Goal: Navigation & Orientation: Find specific page/section

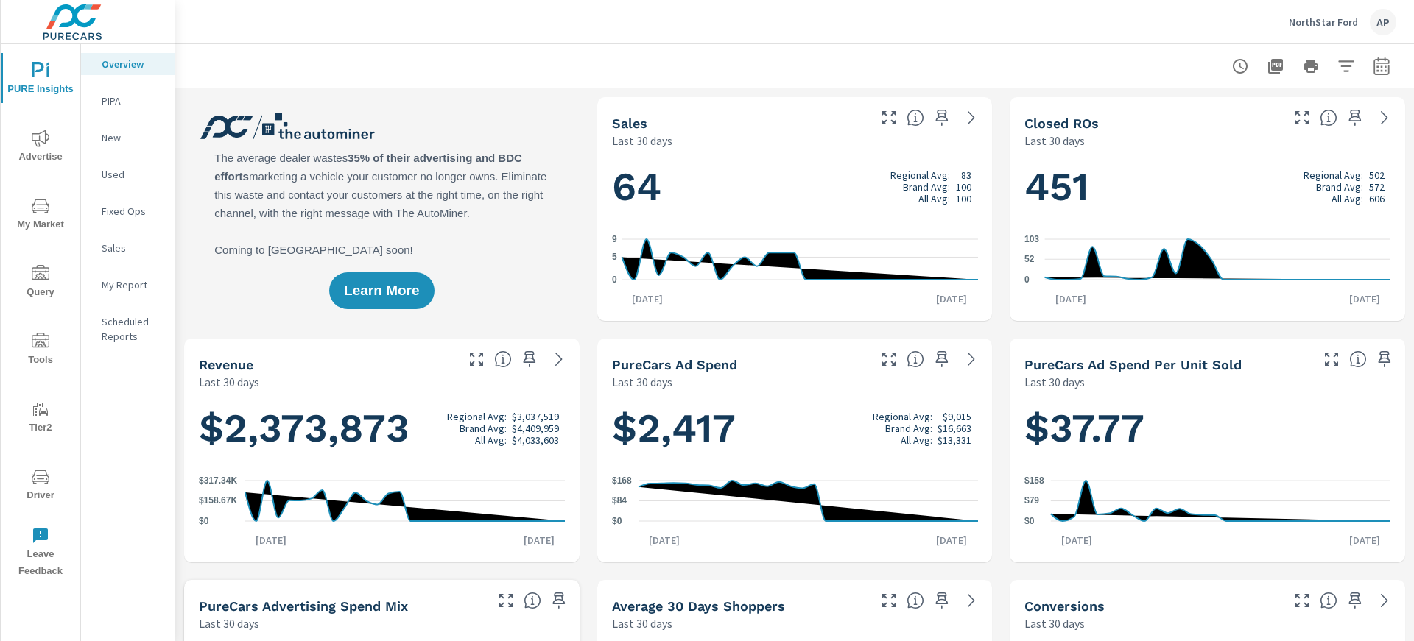
click at [1322, 18] on p "NorthStar Ford" at bounding box center [1323, 21] width 69 height 13
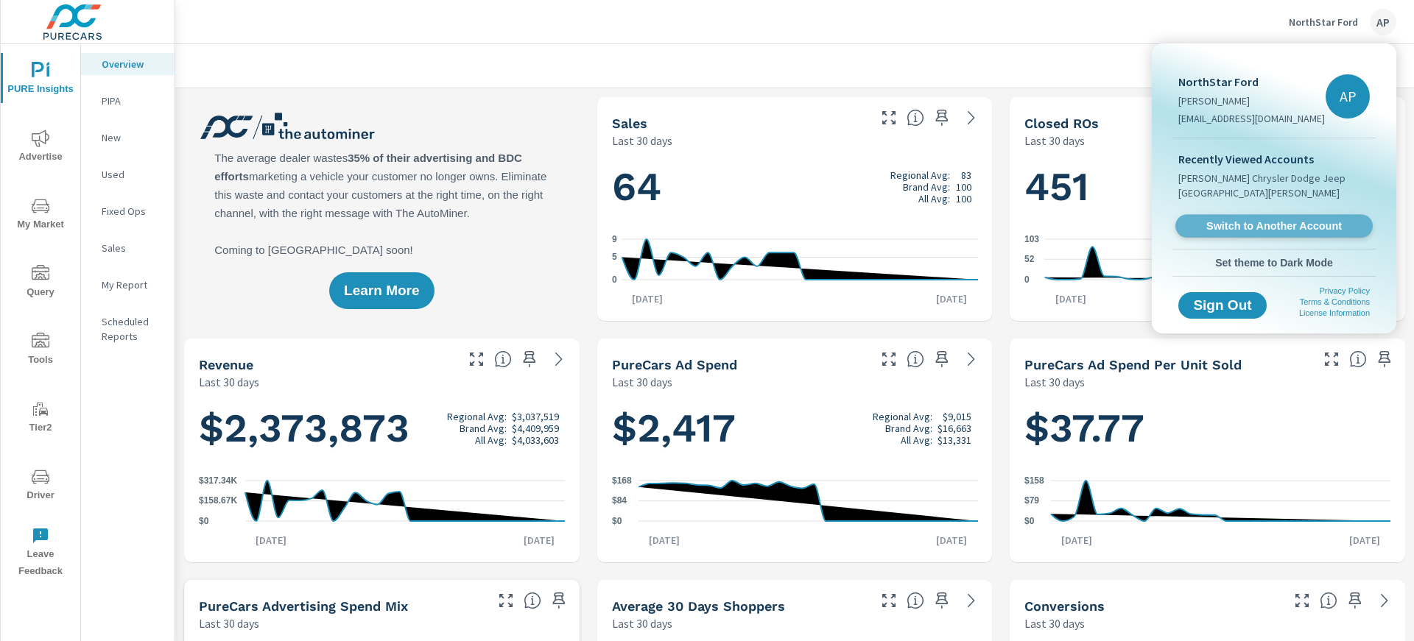
click at [1281, 219] on span "Switch to Another Account" at bounding box center [1273, 226] width 180 height 14
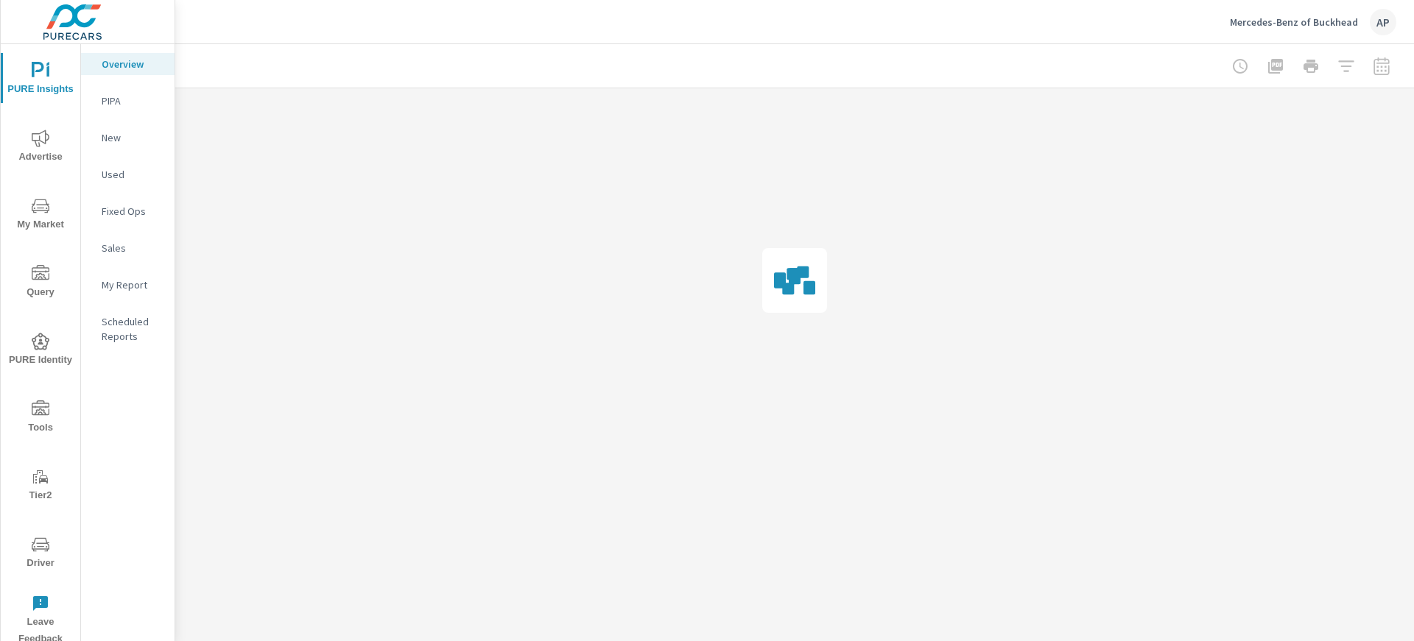
click at [36, 569] on span "Driver" at bounding box center [40, 554] width 71 height 36
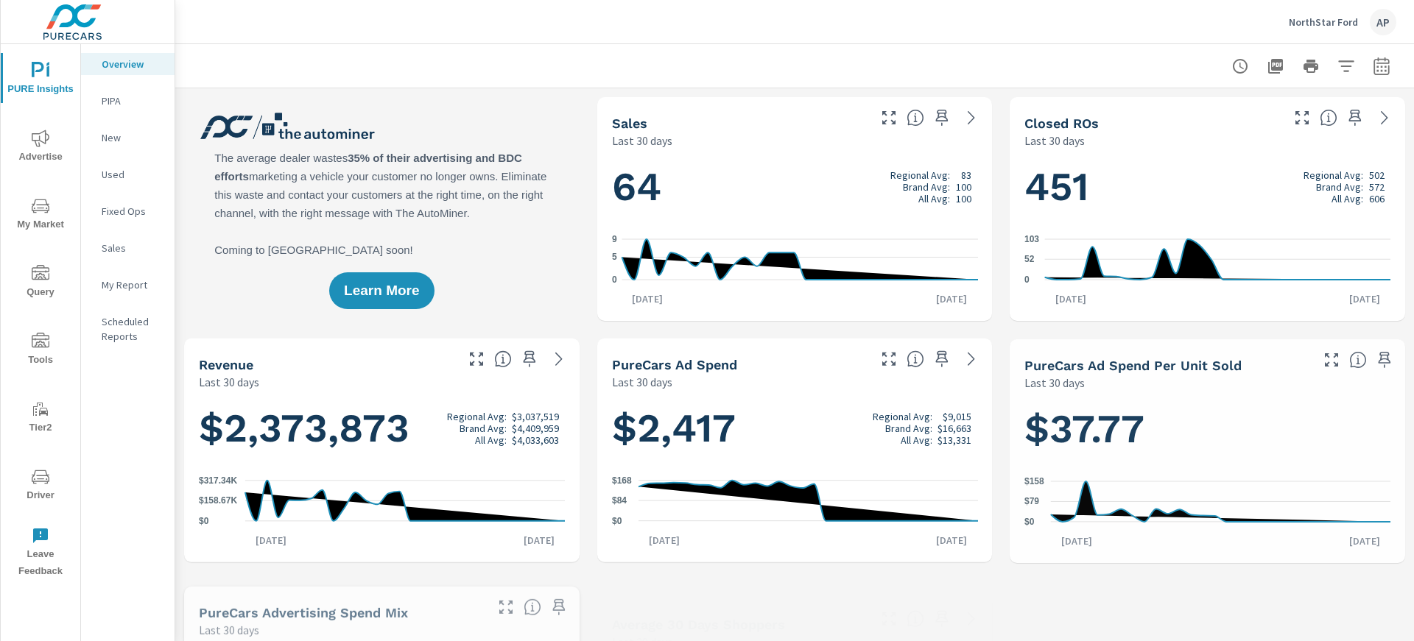
scroll to position [1, 0]
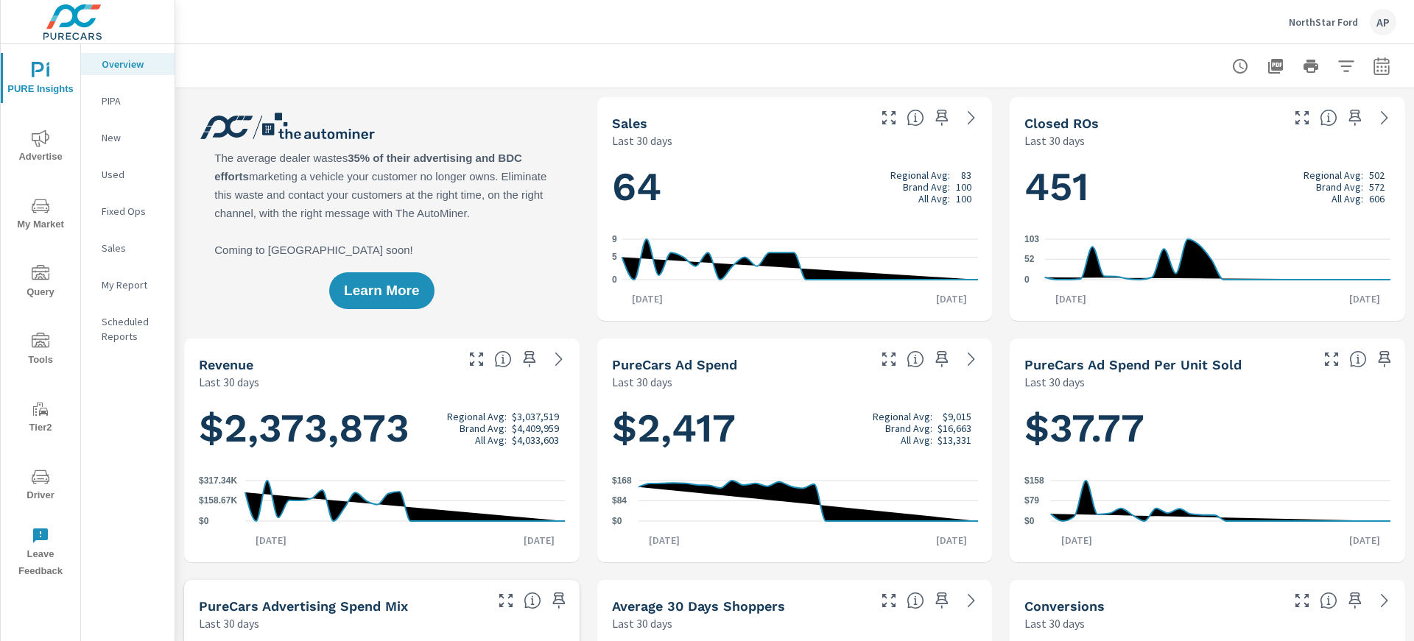
click at [44, 484] on icon "nav menu" at bounding box center [41, 477] width 18 height 18
click at [1343, 27] on p "NorthStar Ford" at bounding box center [1323, 21] width 69 height 13
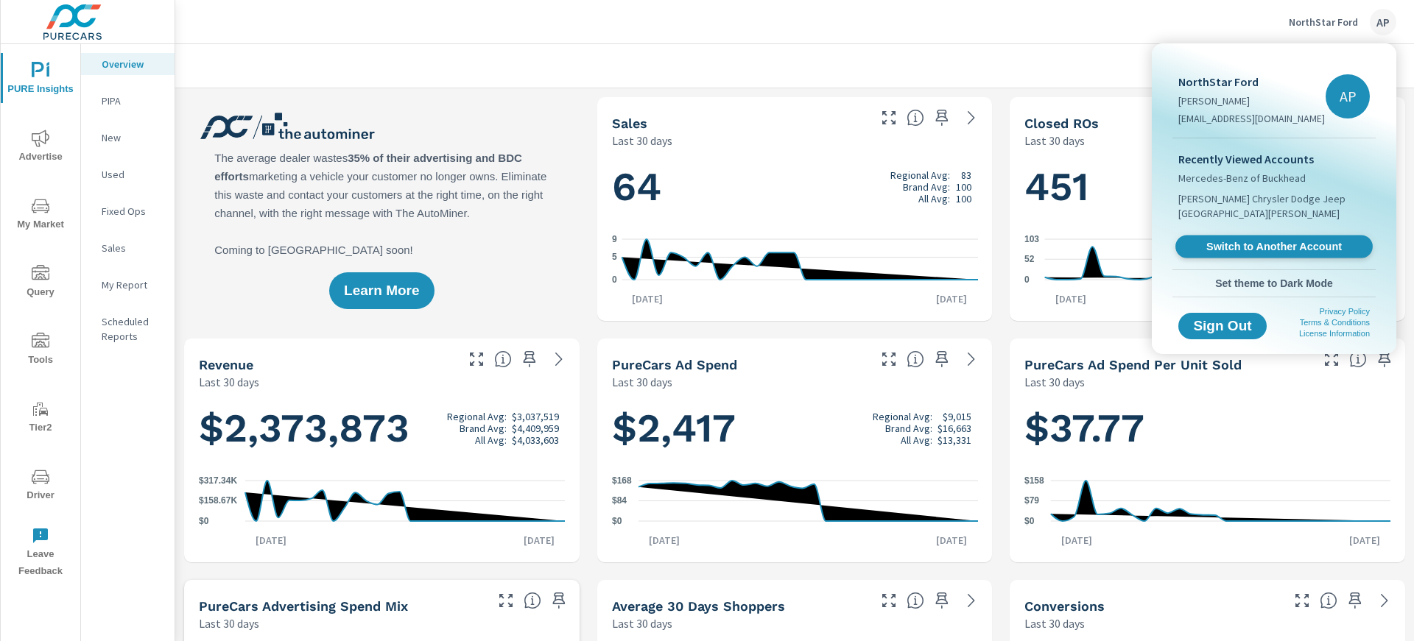
click at [1296, 240] on span "Switch to Another Account" at bounding box center [1273, 247] width 180 height 14
